Goal: Obtain resource: Download file/media

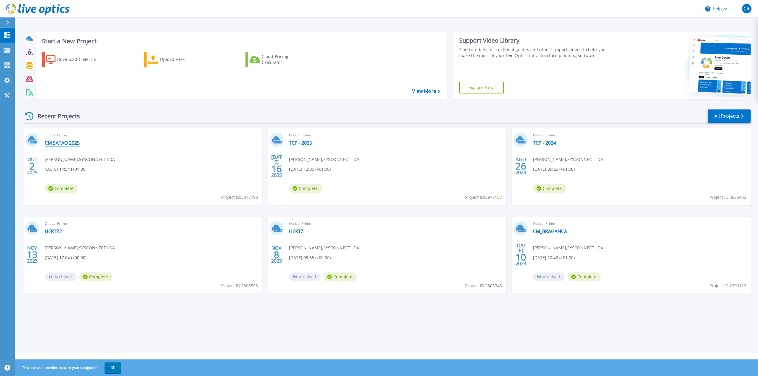
click at [69, 144] on link "CM SATAO 2025" at bounding box center [62, 143] width 35 height 6
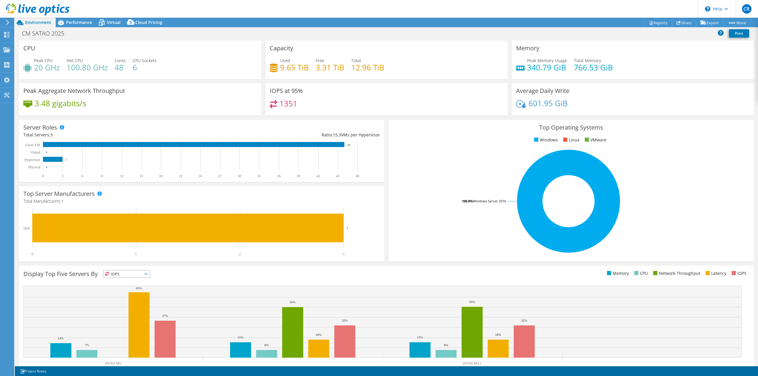
select select "USD"
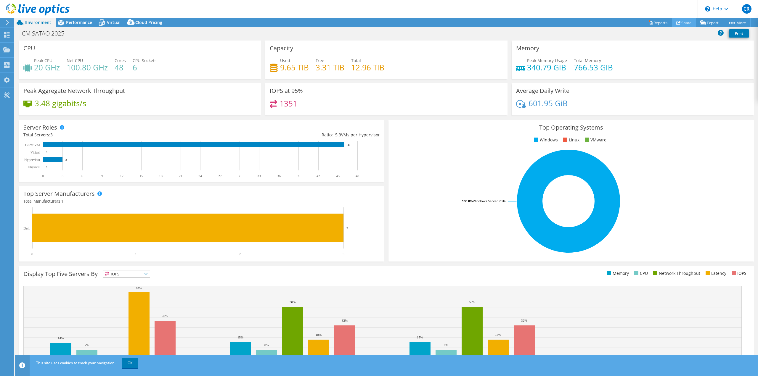
click at [686, 23] on link "Share" at bounding box center [684, 22] width 24 height 9
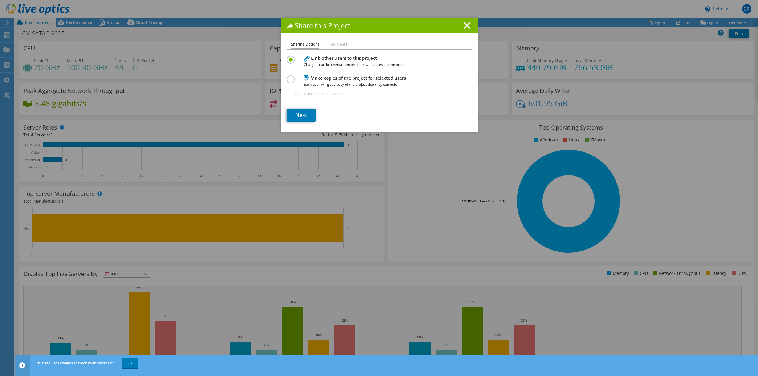
click at [466, 25] on icon at bounding box center [467, 25] width 7 height 7
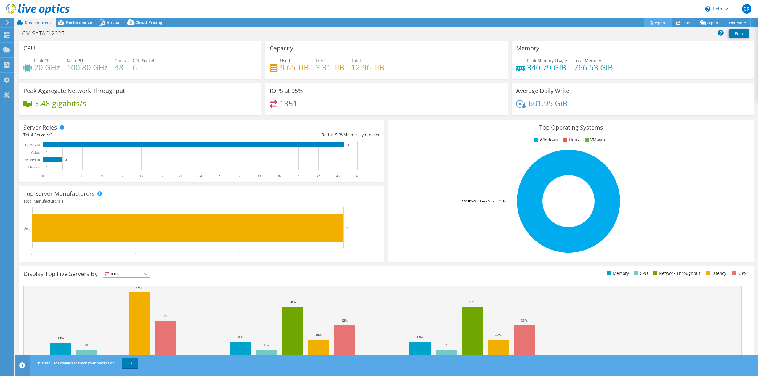
click at [663, 23] on link "Reports" at bounding box center [658, 22] width 28 height 9
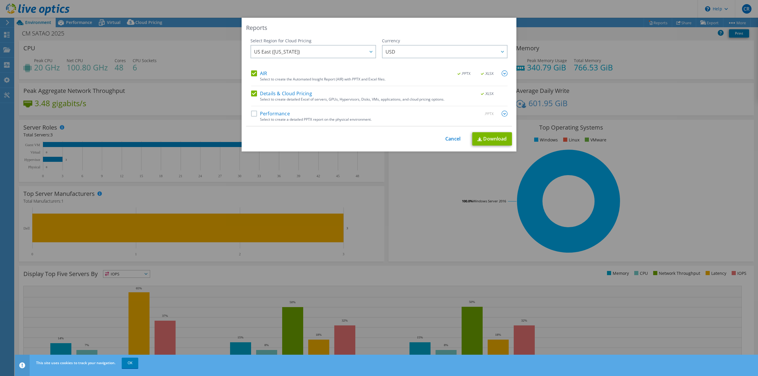
click at [252, 113] on label "Performance" at bounding box center [270, 114] width 39 height 6
click at [0, 0] on input "Performance" at bounding box center [0, 0] width 0 height 0
click at [251, 94] on label "Details & Cloud Pricing" at bounding box center [281, 94] width 61 height 6
click at [0, 0] on input "Details & Cloud Pricing" at bounding box center [0, 0] width 0 height 0
click at [504, 115] on img at bounding box center [505, 114] width 6 height 6
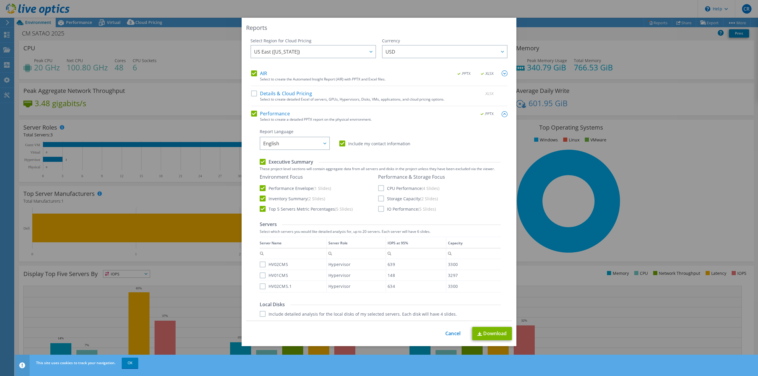
click at [502, 73] on img at bounding box center [505, 73] width 6 height 6
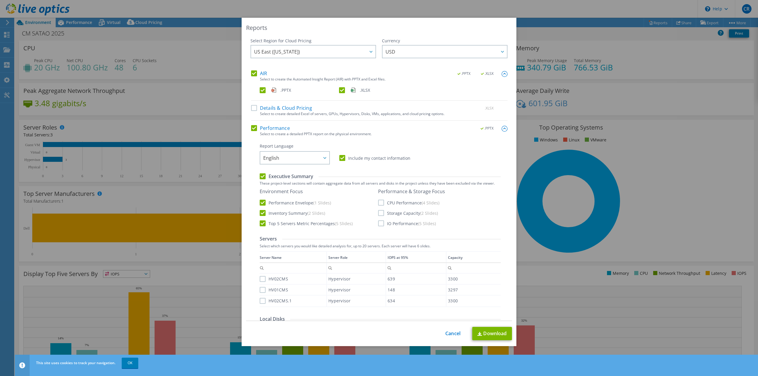
click at [380, 203] on label "CPU Performance (4 Slides)" at bounding box center [408, 203] width 61 height 6
click at [0, 0] on input "CPU Performance (4 Slides)" at bounding box center [0, 0] width 0 height 0
click at [379, 214] on label "Storage Capacity (2 Slides)" at bounding box center [408, 213] width 60 height 6
click at [0, 0] on input "Storage Capacity (2 Slides)" at bounding box center [0, 0] width 0 height 0
click at [379, 224] on label "IO Performance (5 Slides)" at bounding box center [407, 224] width 58 height 6
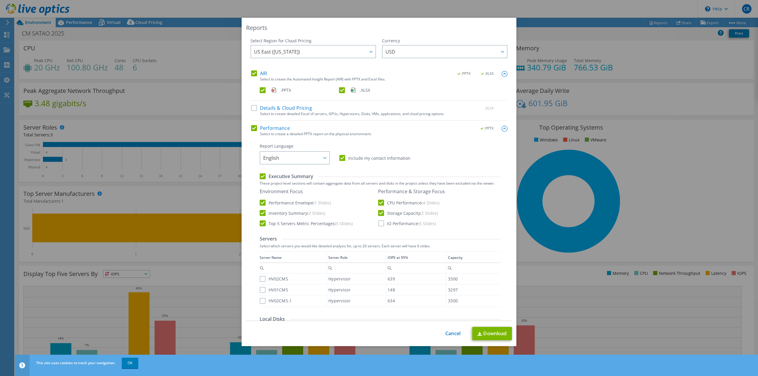
click at [0, 0] on input "IO Performance (5 Slides)" at bounding box center [0, 0] width 0 height 0
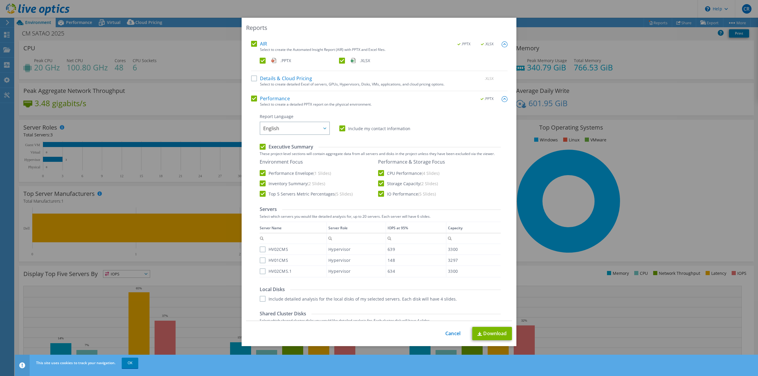
scroll to position [59, 0]
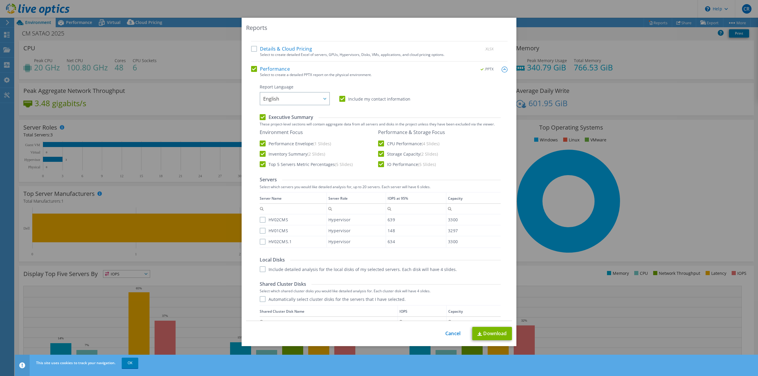
click at [260, 219] on label "HV02CMS" at bounding box center [274, 220] width 28 height 6
click at [0, 0] on input "HV02CMS" at bounding box center [0, 0] width 0 height 0
click at [260, 230] on label "HV01CMS" at bounding box center [274, 231] width 28 height 6
click at [0, 0] on input "HV01CMS" at bounding box center [0, 0] width 0 height 0
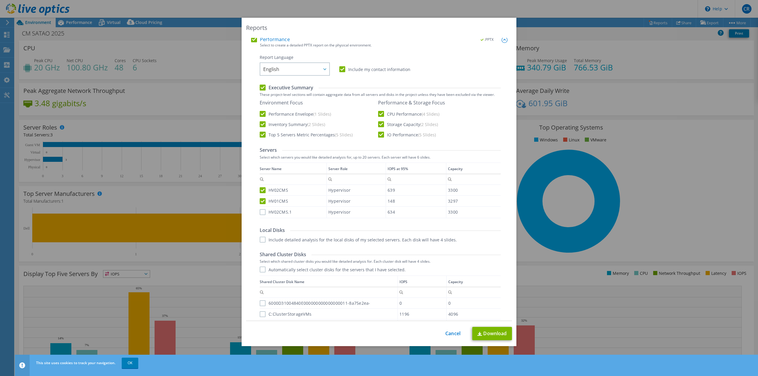
click at [261, 240] on label "Include detailed analysis for the local disks of my selected servers. Each disk…" at bounding box center [358, 240] width 197 height 6
click at [0, 0] on input "Include detailed analysis for the local disks of my selected servers. Each disk…" at bounding box center [0, 0] width 0 height 0
click at [262, 270] on label "Automatically select cluster disks for the servers that I have selected." at bounding box center [333, 270] width 146 height 6
click at [0, 0] on input "Automatically select cluster disks for the servers that I have selected." at bounding box center [0, 0] width 0 height 0
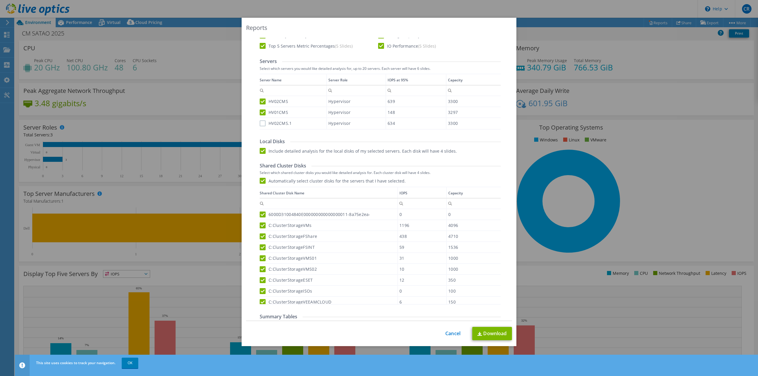
scroll to position [217, 0]
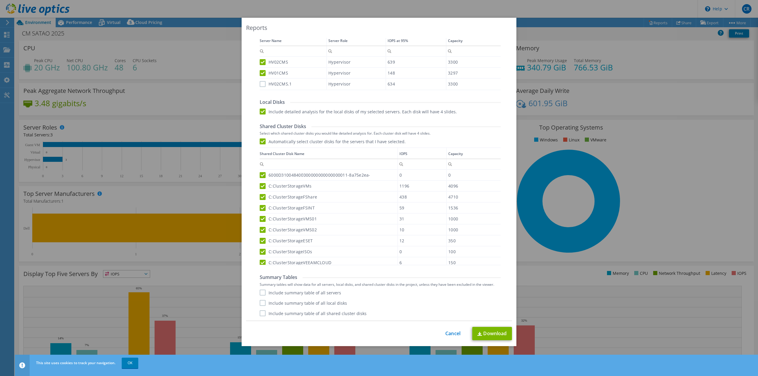
click at [260, 292] on label "Include summary table of all servers" at bounding box center [300, 293] width 81 height 6
click at [0, 0] on input "Include summary table of all servers" at bounding box center [0, 0] width 0 height 0
click at [260, 302] on label "Include summary table of all local disks" at bounding box center [303, 303] width 87 height 6
click at [0, 0] on input "Include summary table of all local disks" at bounding box center [0, 0] width 0 height 0
click at [261, 313] on label "Include summary table of all shared cluster disks" at bounding box center [313, 314] width 107 height 6
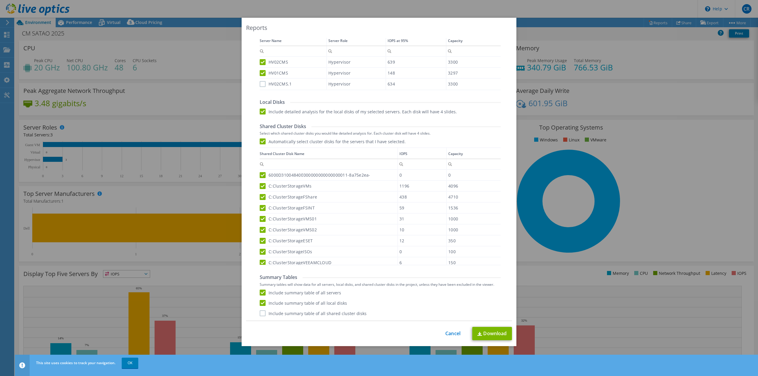
click at [0, 0] on input "Include summary table of all shared cluster disks" at bounding box center [0, 0] width 0 height 0
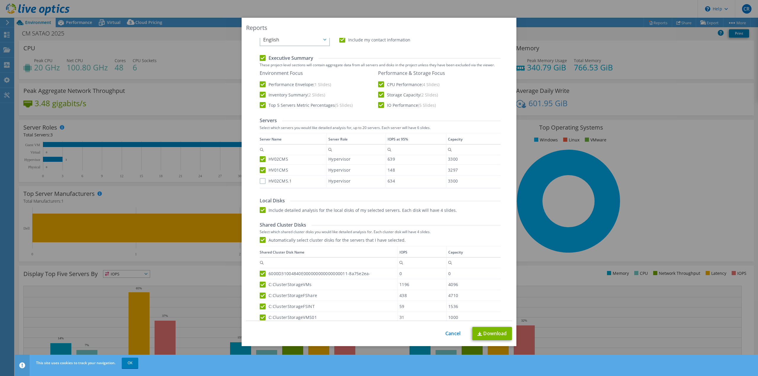
scroll to position [148, 0]
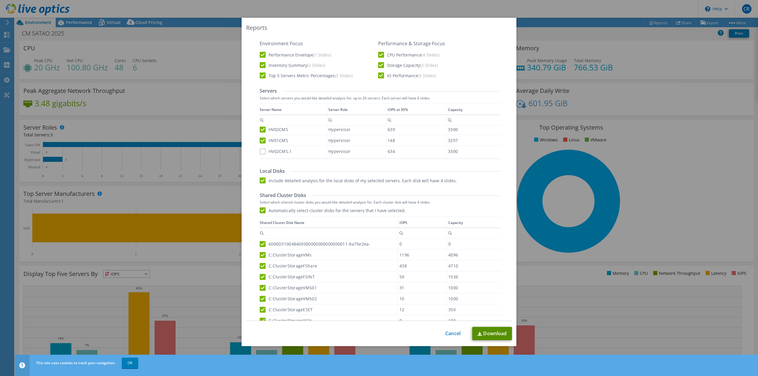
click at [492, 331] on link "Download" at bounding box center [492, 333] width 40 height 13
